Goal: Task Accomplishment & Management: Manage account settings

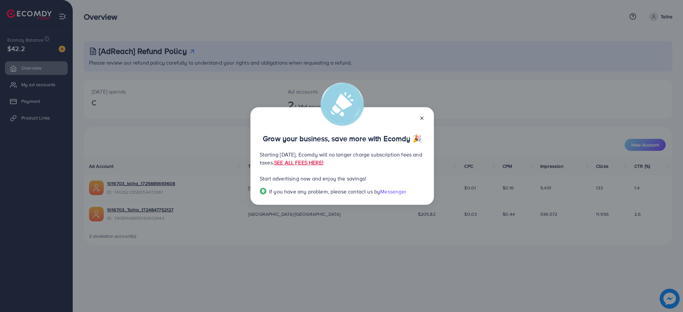
click at [420, 117] on line at bounding box center [421, 118] width 3 height 3
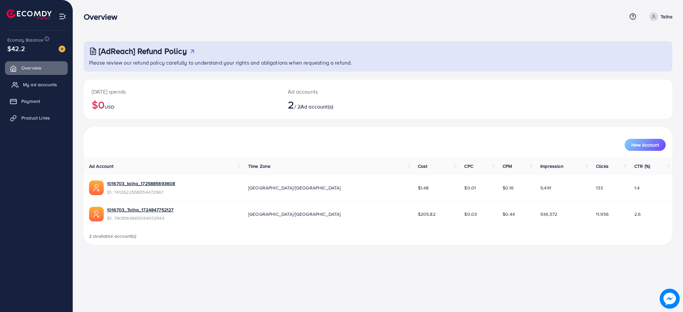
click at [54, 84] on span "My ad accounts" at bounding box center [40, 84] width 34 height 7
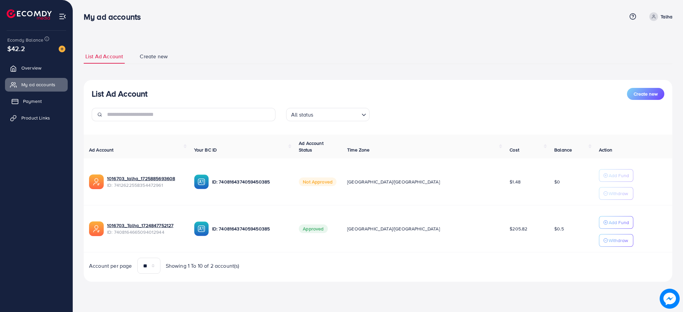
click at [35, 103] on span "Payment" at bounding box center [32, 101] width 19 height 7
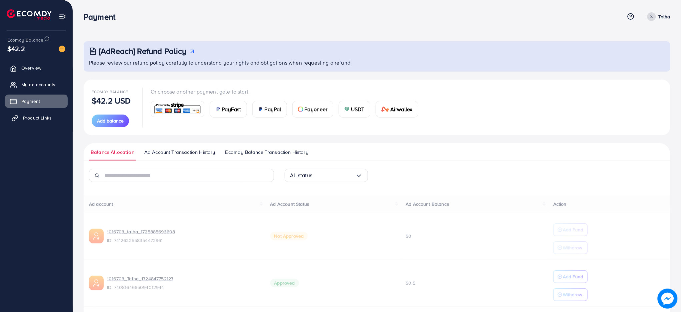
click at [37, 115] on span "Product Links" at bounding box center [37, 118] width 29 height 7
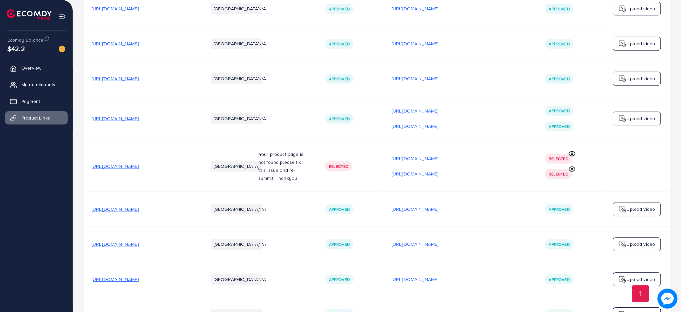
scroll to position [2492, 0]
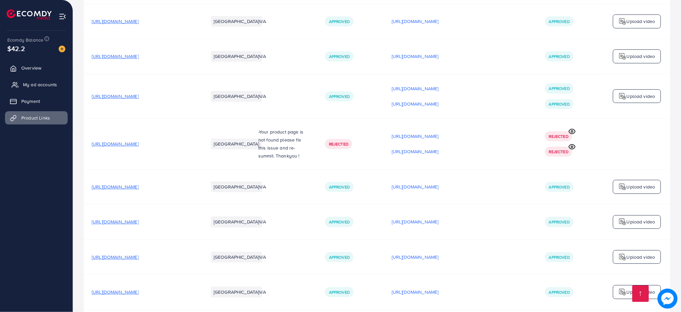
click at [44, 88] on span "My ad accounts" at bounding box center [40, 84] width 34 height 7
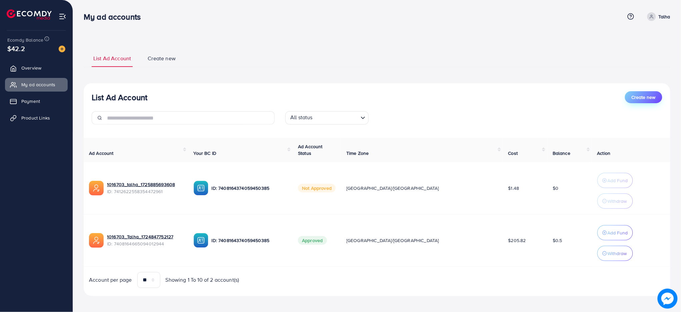
click at [638, 100] on span "Create new" at bounding box center [644, 97] width 24 height 7
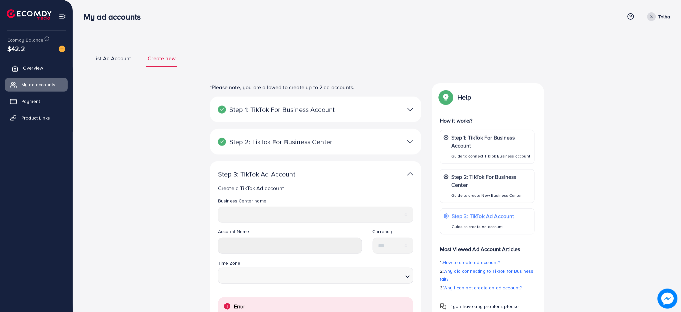
click at [26, 68] on span "Overview" at bounding box center [33, 68] width 20 height 7
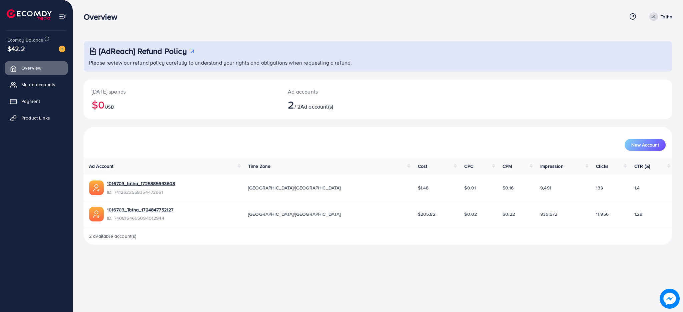
click at [50, 92] on ul "Overview My ad accounts Payment Product Links" at bounding box center [36, 95] width 73 height 73
click at [46, 85] on span "My ad accounts" at bounding box center [40, 84] width 34 height 7
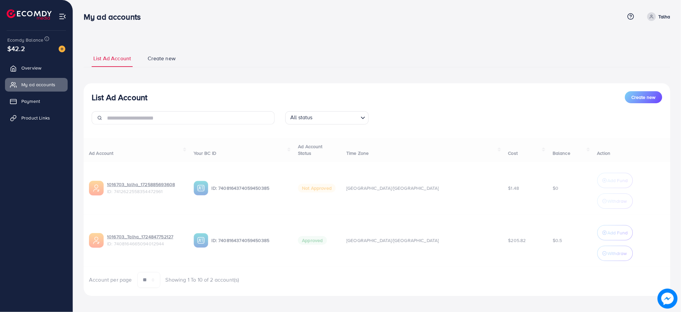
scroll to position [2, 0]
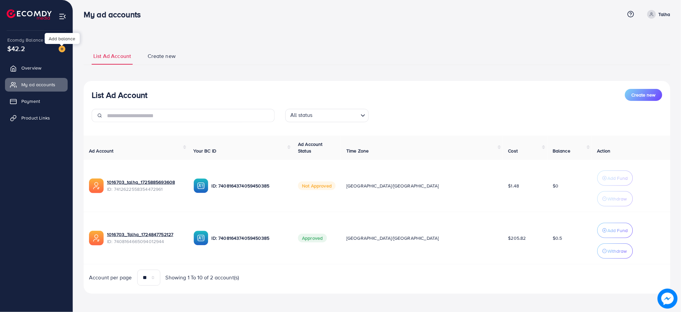
click at [61, 47] on img at bounding box center [62, 49] width 7 height 7
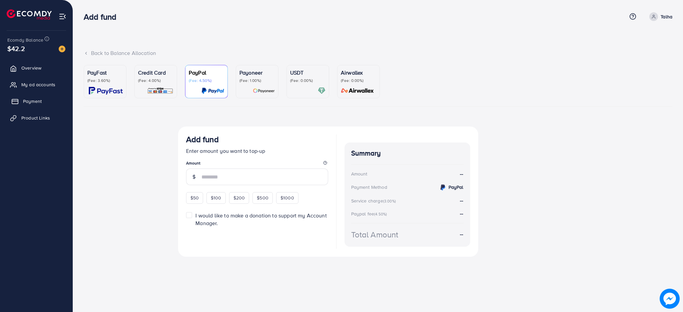
drag, startPoint x: 26, startPoint y: 65, endPoint x: 65, endPoint y: 97, distance: 50.4
click at [26, 65] on span "Overview" at bounding box center [31, 68] width 20 height 7
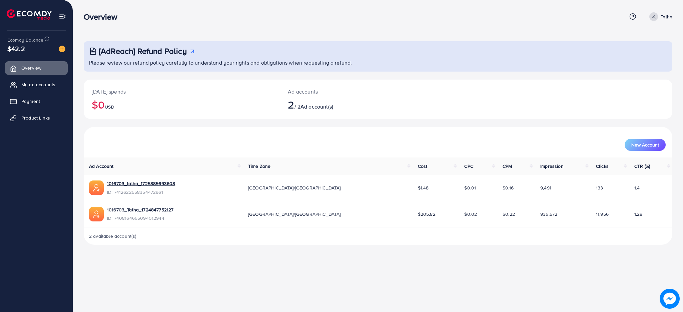
click at [63, 16] on img at bounding box center [63, 17] width 8 height 8
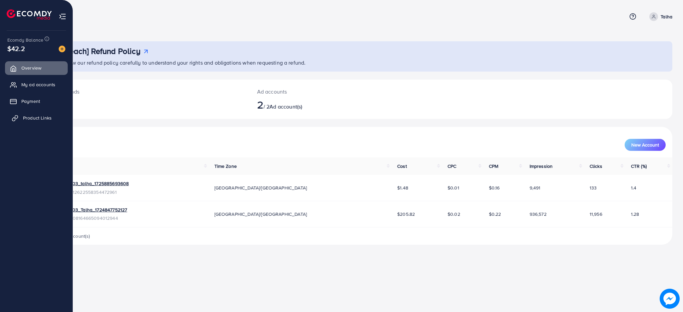
click at [43, 119] on span "Product Links" at bounding box center [37, 118] width 29 height 7
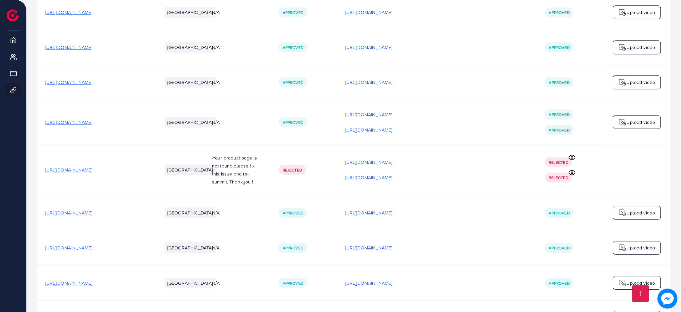
scroll to position [2492, 0]
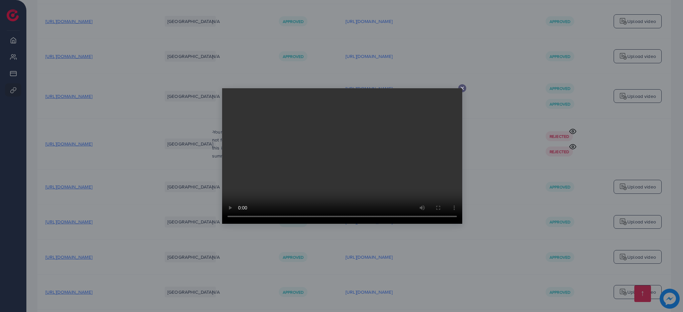
click at [462, 89] on line at bounding box center [462, 88] width 3 height 3
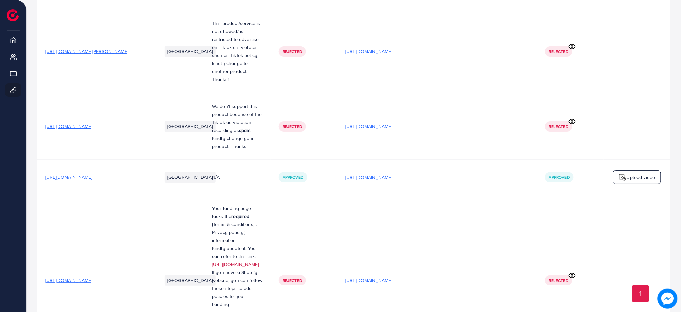
scroll to position [758, 0]
